Goal: Information Seeking & Learning: Learn about a topic

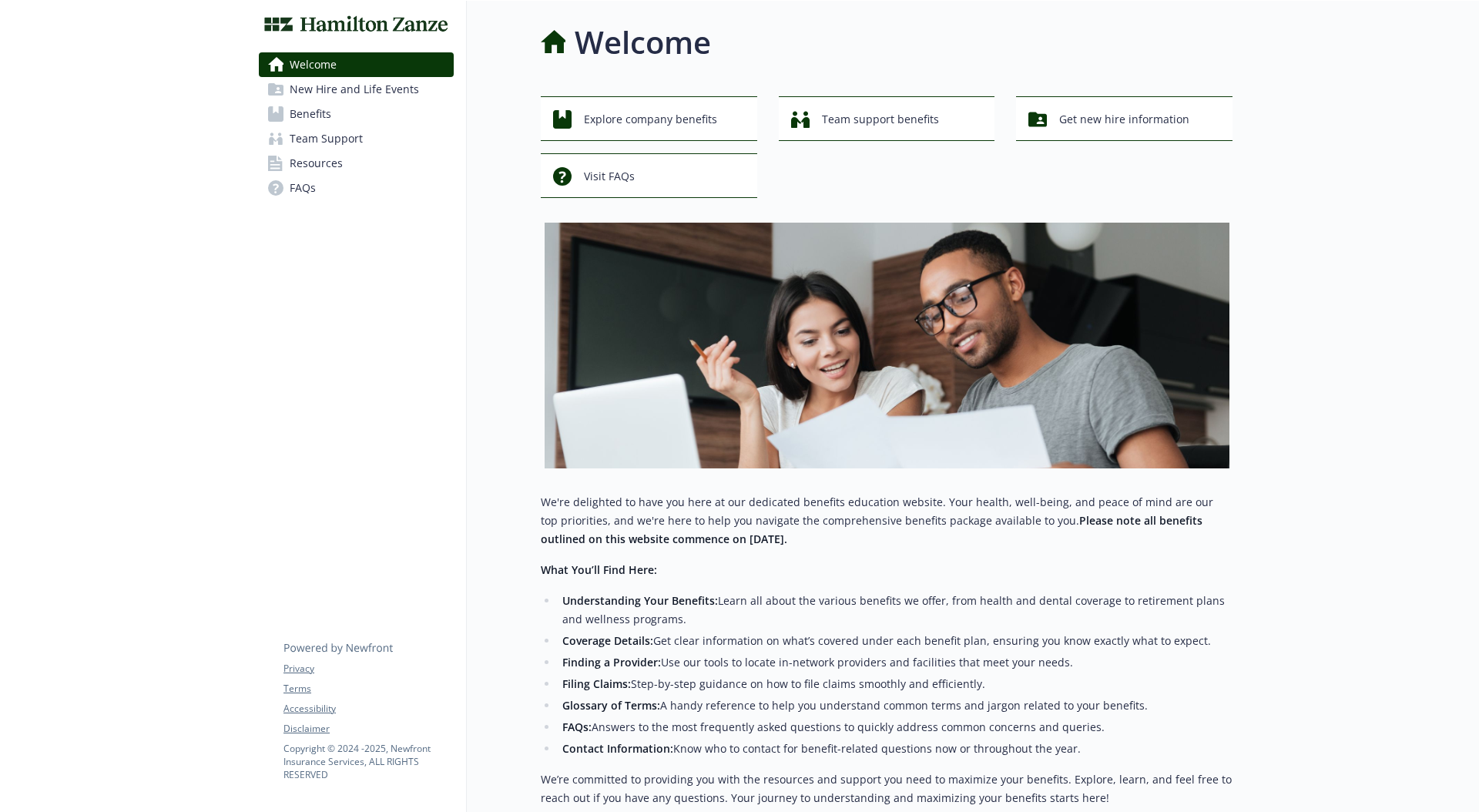
click at [334, 114] on link "Benefits" at bounding box center [356, 114] width 195 height 25
